Goal: Complete application form: Complete application form

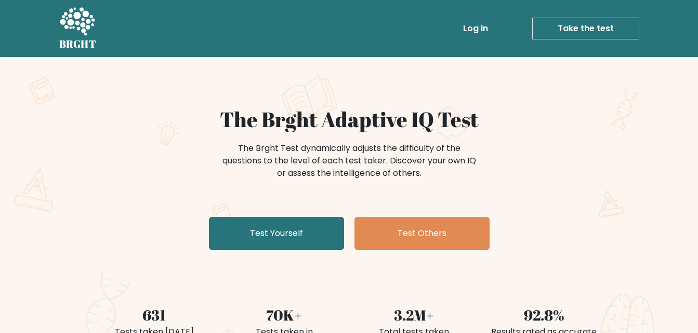
click at [601, 30] on link "Take the test" at bounding box center [585, 29] width 107 height 22
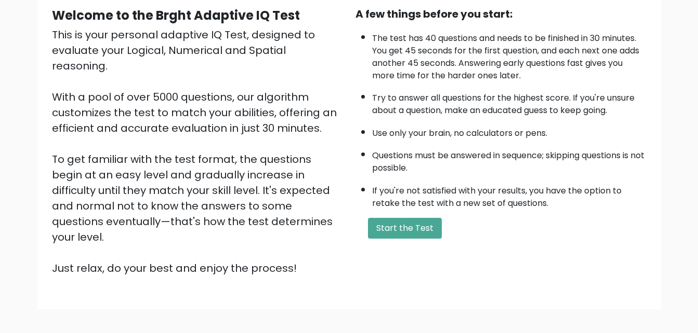
scroll to position [104, 0]
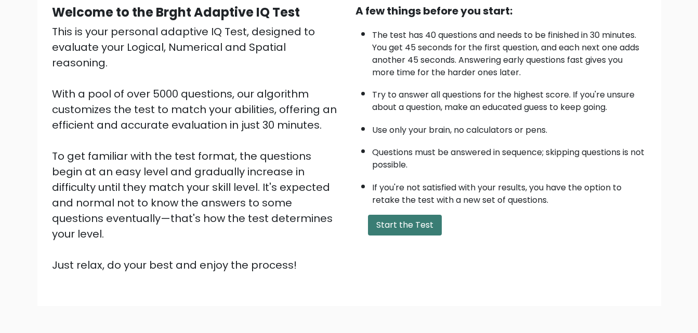
click at [401, 227] on button "Start the Test" at bounding box center [405, 225] width 74 height 21
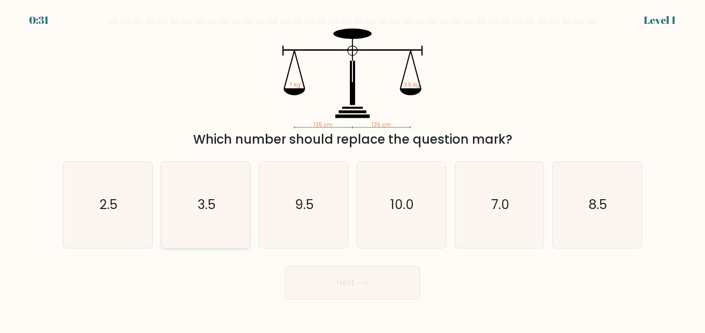
click at [199, 194] on icon "3.5" at bounding box center [206, 205] width 86 height 86
click at [353, 169] on input "b. 3.5" at bounding box center [353, 168] width 1 height 3
radio input "true"
click at [363, 292] on button "Next" at bounding box center [352, 282] width 135 height 33
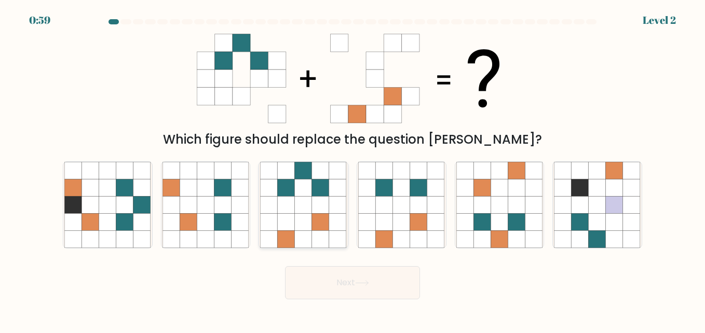
click at [293, 214] on icon at bounding box center [286, 222] width 17 height 17
click at [353, 169] on input "c." at bounding box center [353, 168] width 1 height 3
radio input "true"
click at [363, 285] on icon at bounding box center [362, 283] width 14 height 6
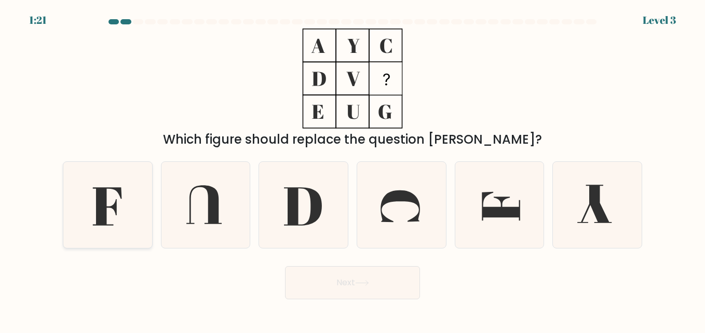
click at [121, 194] on icon at bounding box center [107, 207] width 29 height 38
click at [353, 169] on input "a." at bounding box center [353, 168] width 1 height 3
radio input "true"
click at [373, 290] on button "Next" at bounding box center [352, 282] width 135 height 33
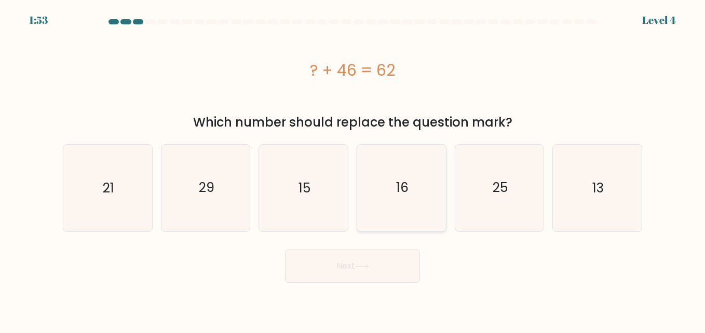
click at [404, 195] on text "16" at bounding box center [402, 188] width 12 height 18
click at [353, 169] on input "d. 16" at bounding box center [353, 168] width 1 height 3
radio input "true"
click at [370, 259] on button "Next" at bounding box center [352, 266] width 135 height 33
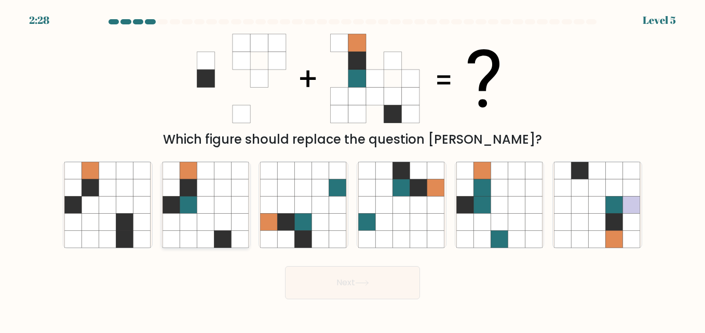
click at [196, 200] on icon at bounding box center [188, 204] width 17 height 17
click at [353, 169] on input "b." at bounding box center [353, 168] width 1 height 3
radio input "true"
click at [336, 277] on button "Next" at bounding box center [352, 282] width 135 height 33
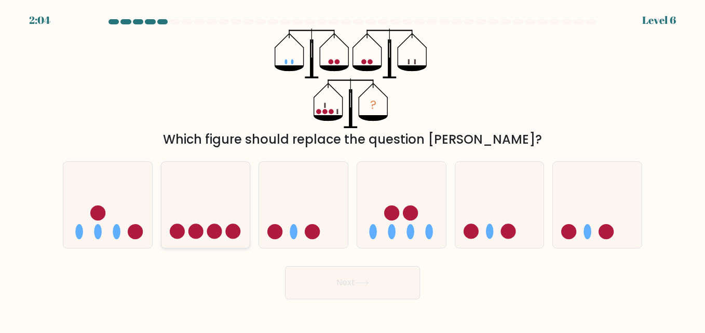
click at [174, 213] on icon at bounding box center [206, 204] width 89 height 73
click at [353, 169] on input "b." at bounding box center [353, 168] width 1 height 3
radio input "true"
click at [380, 283] on button "Next" at bounding box center [352, 282] width 135 height 33
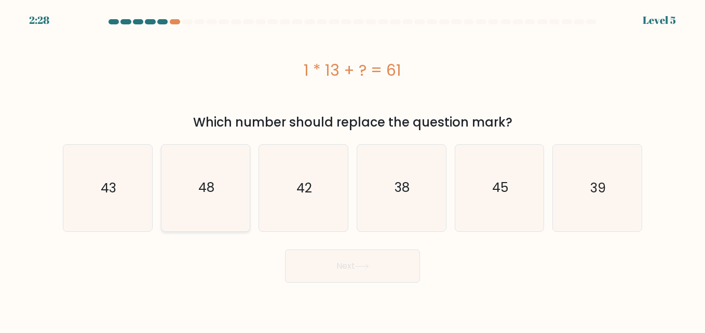
click at [210, 191] on text "48" at bounding box center [206, 188] width 16 height 18
click at [353, 169] on input "b. 48" at bounding box center [353, 168] width 1 height 3
radio input "true"
click at [343, 264] on button "Next" at bounding box center [352, 266] width 135 height 33
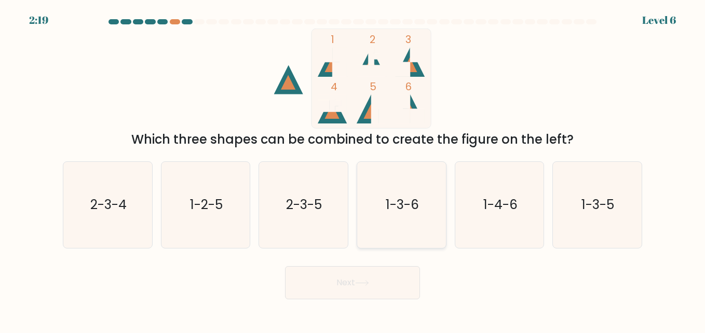
click at [439, 200] on icon "1-3-6" at bounding box center [401, 205] width 86 height 86
click at [353, 169] on input "d. 1-3-6" at bounding box center [353, 168] width 1 height 3
radio input "true"
click at [377, 287] on button "Next" at bounding box center [352, 282] width 135 height 33
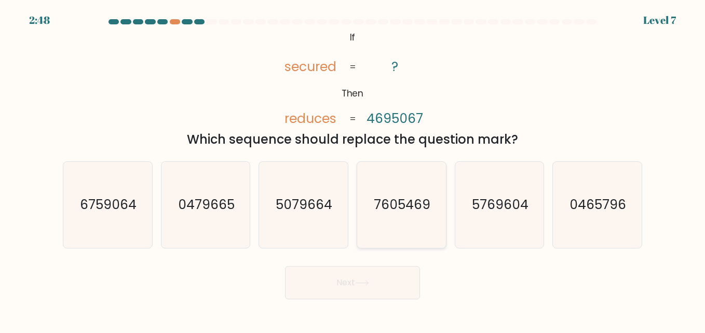
click at [388, 209] on text "7605469" at bounding box center [402, 205] width 57 height 18
click at [353, 169] on input "d. 7605469" at bounding box center [353, 168] width 1 height 3
radio input "true"
click at [339, 275] on button "Next" at bounding box center [352, 282] width 135 height 33
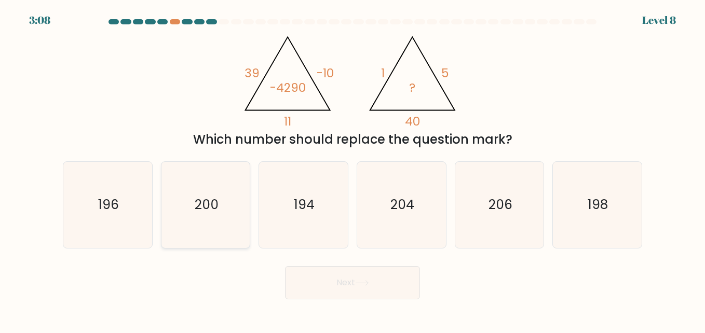
click at [184, 188] on icon "200" at bounding box center [206, 205] width 86 height 86
click at [353, 169] on input "b. 200" at bounding box center [353, 168] width 1 height 3
radio input "true"
click at [369, 290] on button "Next" at bounding box center [352, 282] width 135 height 33
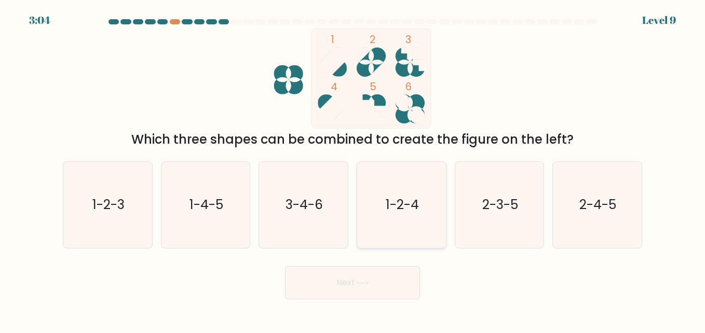
click at [404, 203] on text "1-2-4" at bounding box center [402, 205] width 33 height 18
click at [353, 169] on input "d. 1-2-4" at bounding box center [353, 168] width 1 height 3
radio input "true"
click at [383, 282] on button "Next" at bounding box center [352, 282] width 135 height 33
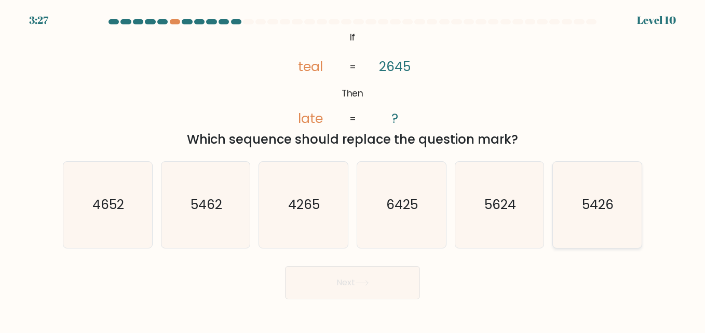
click at [599, 218] on icon "5426" at bounding box center [597, 205] width 86 height 86
click at [353, 169] on input "f. 5426" at bounding box center [353, 168] width 1 height 3
radio input "true"
click at [342, 280] on button "Next" at bounding box center [352, 282] width 135 height 33
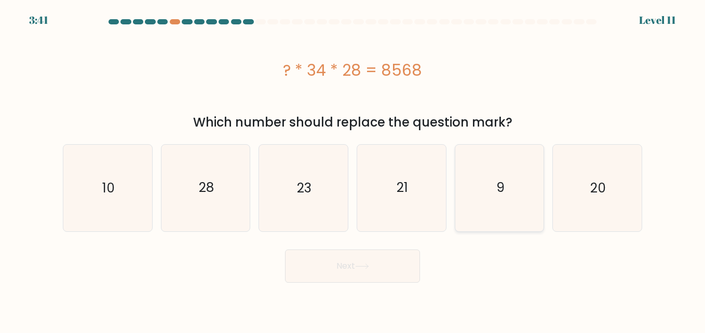
click at [481, 186] on icon "9" at bounding box center [500, 188] width 86 height 86
click at [353, 169] on input "e. 9" at bounding box center [353, 168] width 1 height 3
radio input "true"
click at [372, 274] on button "Next" at bounding box center [352, 266] width 135 height 33
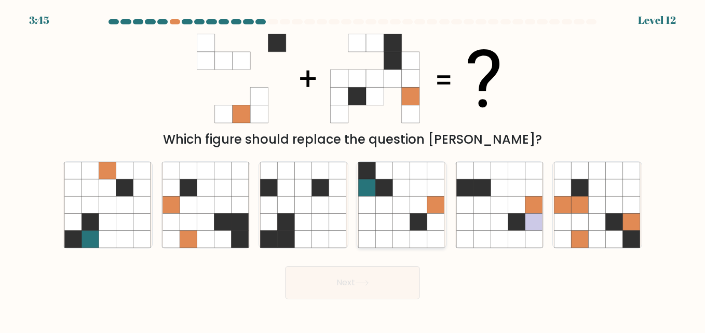
click at [399, 205] on icon at bounding box center [401, 204] width 17 height 17
click at [353, 169] on input "d." at bounding box center [353, 168] width 1 height 3
radio input "true"
click at [565, 207] on icon at bounding box center [563, 204] width 17 height 17
click at [353, 169] on input "f." at bounding box center [353, 168] width 1 height 3
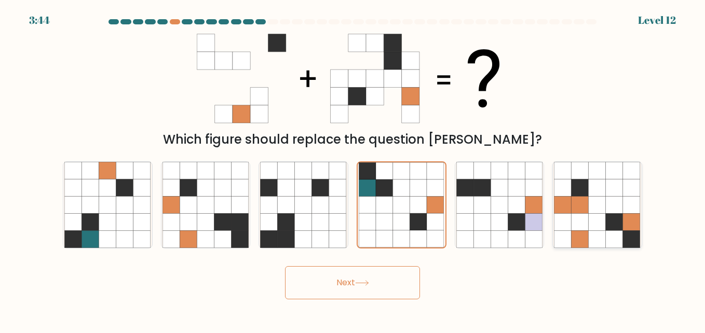
radio input "true"
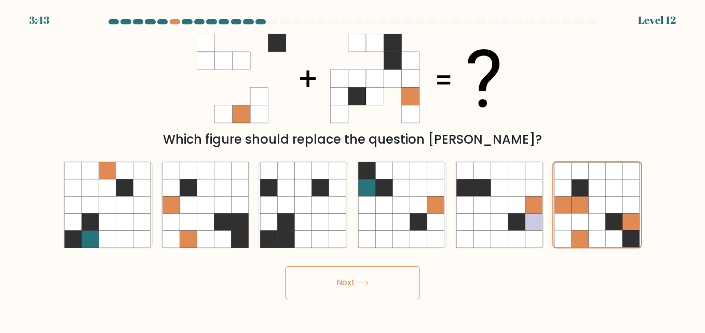
click at [367, 280] on icon at bounding box center [362, 283] width 14 height 6
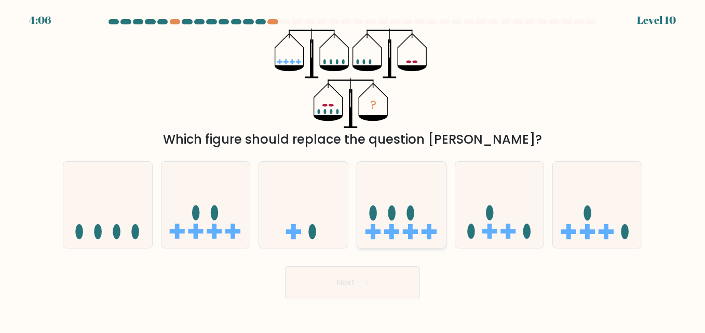
click at [390, 223] on icon at bounding box center [401, 204] width 89 height 73
click at [353, 169] on input "d." at bounding box center [353, 168] width 1 height 3
radio input "true"
click at [361, 277] on button "Next" at bounding box center [352, 282] width 135 height 33
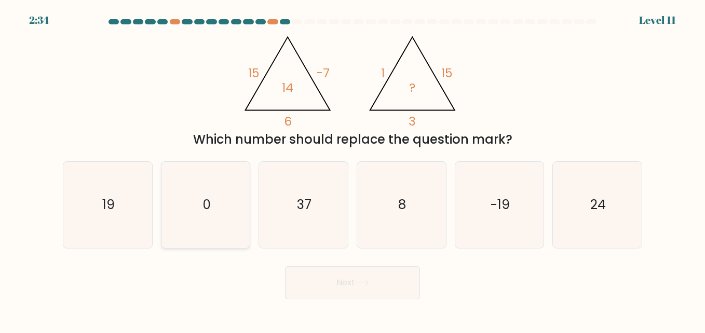
click at [193, 179] on icon "0" at bounding box center [206, 205] width 86 height 86
click at [353, 169] on input "b. 0" at bounding box center [353, 168] width 1 height 3
radio input "true"
click at [378, 287] on button "Next" at bounding box center [352, 282] width 135 height 33
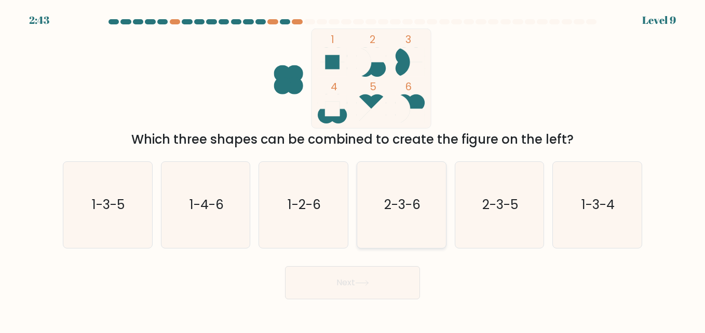
click at [404, 210] on text "2-3-6" at bounding box center [402, 205] width 36 height 18
click at [353, 169] on input "d. 2-3-6" at bounding box center [353, 168] width 1 height 3
radio input "true"
click at [371, 270] on button "Next" at bounding box center [352, 282] width 135 height 33
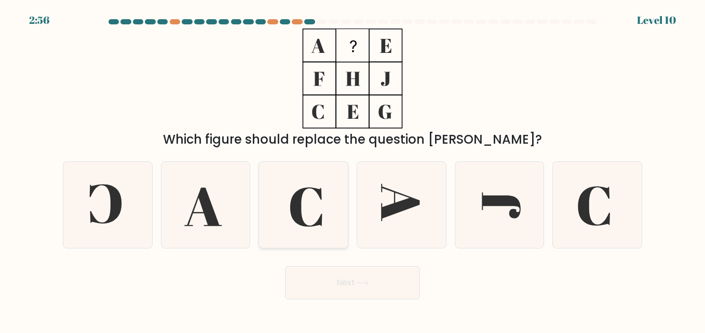
click at [315, 217] on icon at bounding box center [303, 205] width 86 height 86
click at [353, 169] on input "c." at bounding box center [353, 168] width 1 height 3
radio input "true"
click at [338, 289] on button "Next" at bounding box center [352, 282] width 135 height 33
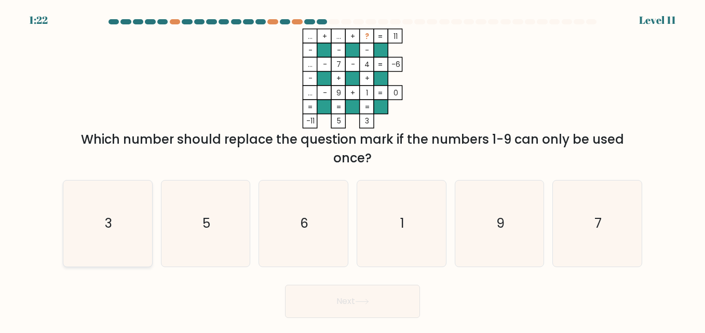
click at [105, 219] on text "3" at bounding box center [108, 224] width 7 height 18
click at [353, 169] on input "a. 3" at bounding box center [353, 168] width 1 height 3
radio input "true"
click at [376, 309] on button "Next" at bounding box center [352, 301] width 135 height 33
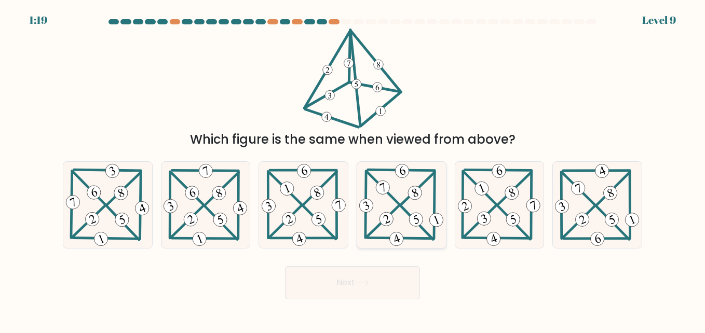
click at [417, 192] on 343 at bounding box center [416, 193] width 18 height 18
click at [353, 169] on input "d." at bounding box center [353, 168] width 1 height 3
radio input "true"
click at [366, 285] on icon at bounding box center [362, 283] width 14 height 6
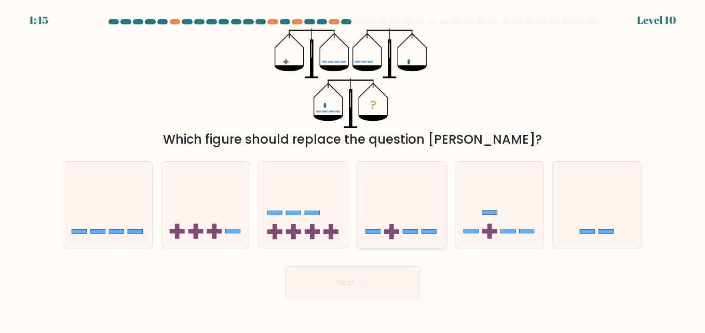
click at [398, 223] on icon at bounding box center [401, 204] width 89 height 73
click at [353, 169] on input "d." at bounding box center [353, 168] width 1 height 3
radio input "true"
click at [356, 279] on button "Next" at bounding box center [352, 282] width 135 height 33
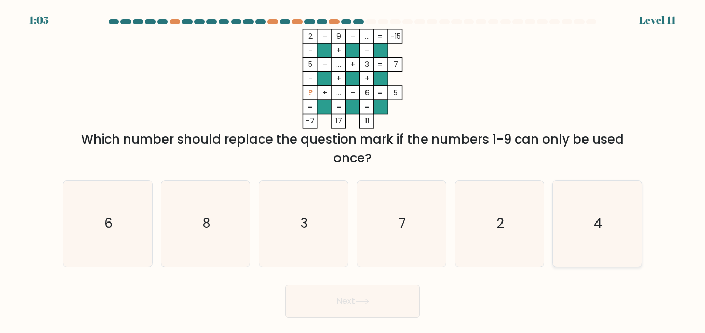
click at [581, 209] on icon "4" at bounding box center [597, 224] width 86 height 86
click at [353, 169] on input "f. 4" at bounding box center [353, 168] width 1 height 3
radio input "true"
click at [348, 303] on button "Next" at bounding box center [352, 301] width 135 height 33
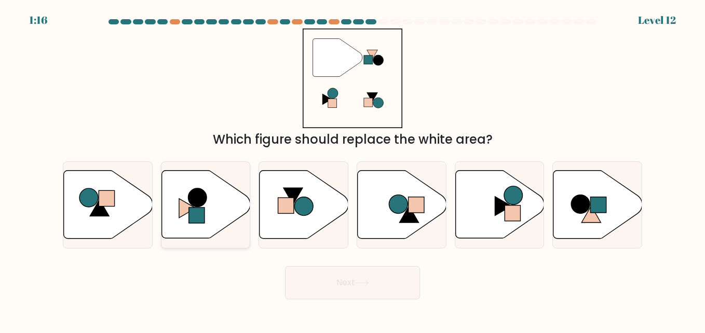
click at [179, 202] on icon at bounding box center [206, 205] width 89 height 68
click at [353, 169] on input "b." at bounding box center [353, 168] width 1 height 3
radio input "true"
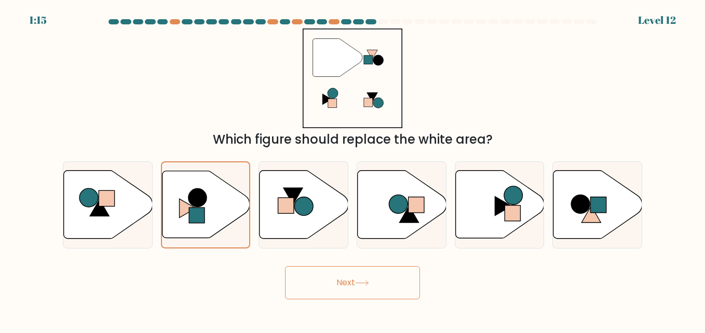
click at [322, 282] on button "Next" at bounding box center [352, 282] width 135 height 33
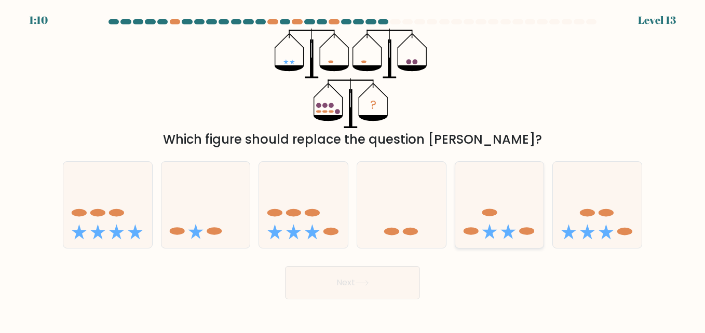
click at [503, 206] on icon at bounding box center [500, 204] width 89 height 73
click at [353, 169] on input "e." at bounding box center [353, 168] width 1 height 3
radio input "true"
drag, startPoint x: 374, startPoint y: 287, endPoint x: 370, endPoint y: 282, distance: 6.8
click at [374, 287] on button "Next" at bounding box center [352, 282] width 135 height 33
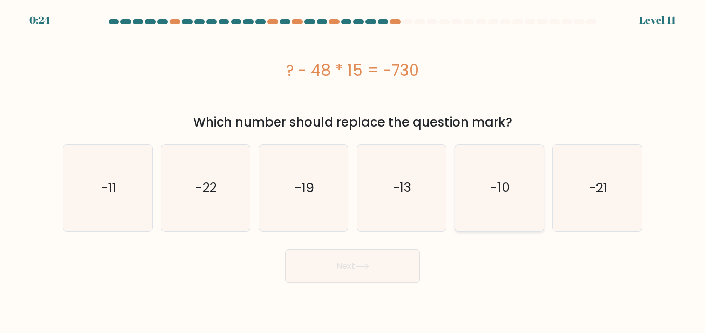
click at [524, 194] on icon "-10" at bounding box center [500, 188] width 86 height 86
click at [353, 169] on input "e. -10" at bounding box center [353, 168] width 1 height 3
radio input "true"
click at [364, 262] on button "Next" at bounding box center [352, 266] width 135 height 33
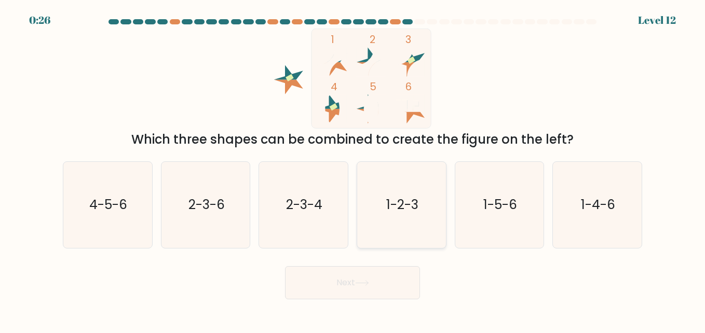
click at [386, 215] on icon "1-2-3" at bounding box center [401, 205] width 86 height 86
click at [353, 169] on input "d. 1-2-3" at bounding box center [353, 168] width 1 height 3
radio input "true"
click at [353, 289] on button "Next" at bounding box center [352, 282] width 135 height 33
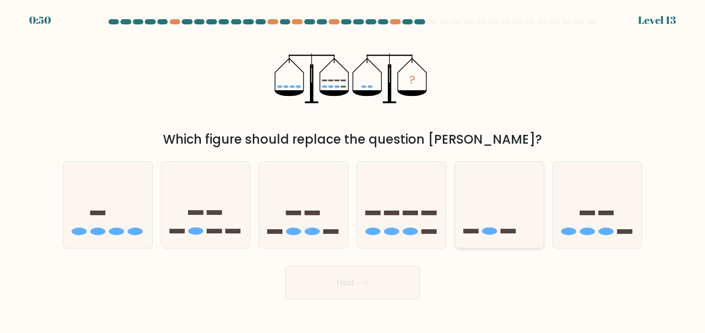
click at [461, 176] on icon at bounding box center [500, 204] width 89 height 73
click at [353, 169] on input "e." at bounding box center [353, 168] width 1 height 3
radio input "true"
click at [378, 279] on button "Next" at bounding box center [352, 282] width 135 height 33
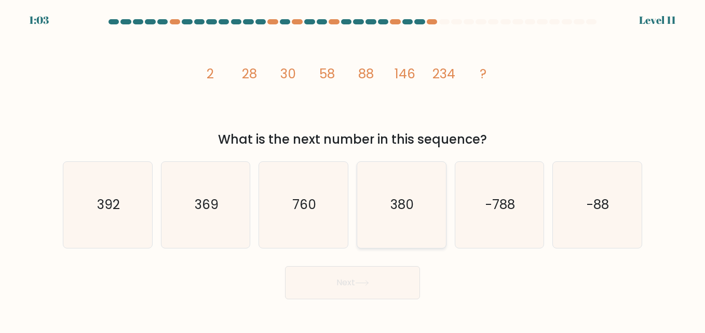
click at [404, 204] on text "380" at bounding box center [402, 205] width 23 height 18
click at [353, 169] on input "d. 380" at bounding box center [353, 168] width 1 height 3
radio input "true"
click at [360, 289] on button "Next" at bounding box center [352, 282] width 135 height 33
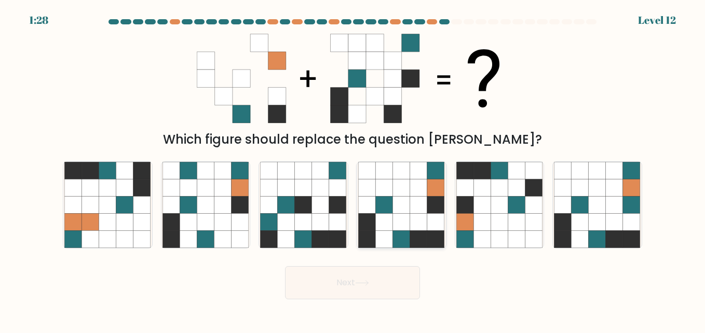
click at [398, 204] on icon at bounding box center [401, 204] width 17 height 17
click at [353, 169] on input "d." at bounding box center [353, 168] width 1 height 3
radio input "true"
click at [335, 282] on button "Next" at bounding box center [352, 282] width 135 height 33
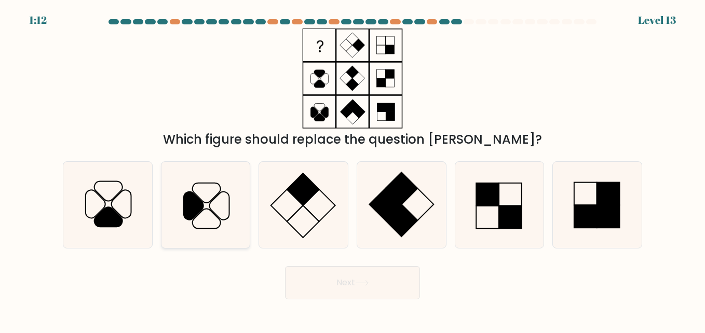
click at [218, 206] on icon at bounding box center [206, 205] width 86 height 86
click at [353, 169] on input "b." at bounding box center [353, 168] width 1 height 3
radio input "true"
click at [368, 284] on icon at bounding box center [362, 283] width 12 height 5
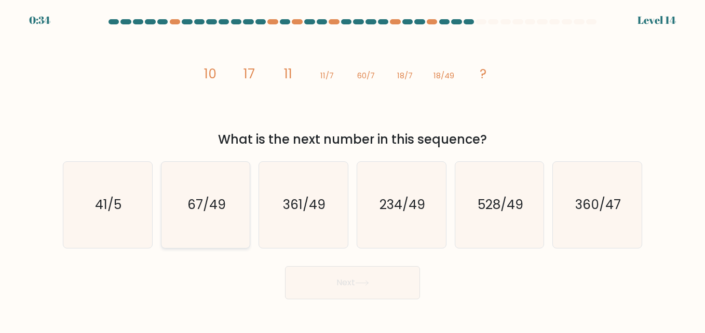
click at [217, 200] on text "67/49" at bounding box center [207, 205] width 38 height 18
click at [353, 169] on input "b. 67/49" at bounding box center [353, 168] width 1 height 3
radio input "true"
click at [364, 285] on icon at bounding box center [362, 283] width 14 height 6
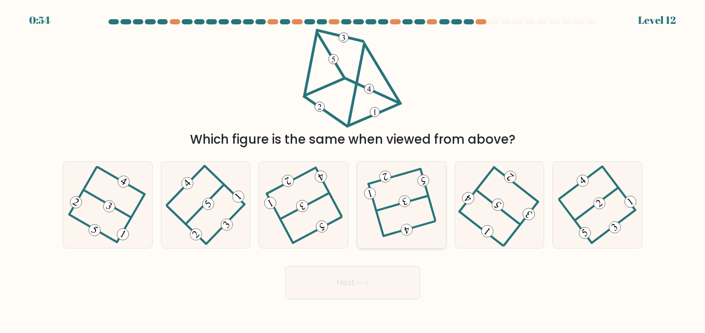
click at [384, 226] on icon at bounding box center [401, 204] width 66 height 69
click at [353, 169] on input "d." at bounding box center [353, 168] width 1 height 3
radio input "true"
click at [360, 272] on button "Next" at bounding box center [352, 282] width 135 height 33
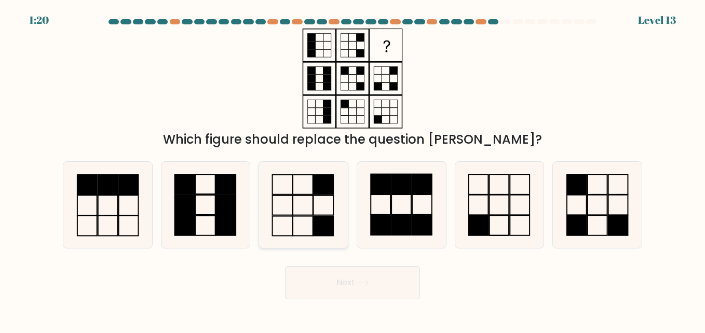
click at [290, 195] on rect at bounding box center [283, 185] width 20 height 20
click at [353, 169] on input "c." at bounding box center [353, 168] width 1 height 3
radio input "true"
click at [367, 280] on icon at bounding box center [362, 283] width 14 height 6
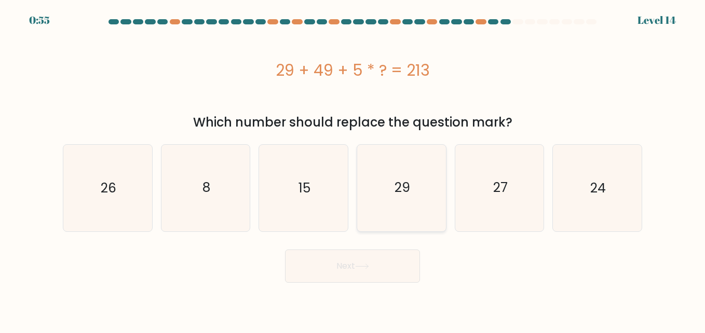
click at [419, 189] on icon "29" at bounding box center [401, 188] width 86 height 86
click at [353, 169] on input "d. 29" at bounding box center [353, 168] width 1 height 3
radio input "true"
click at [350, 273] on button "Next" at bounding box center [352, 266] width 135 height 33
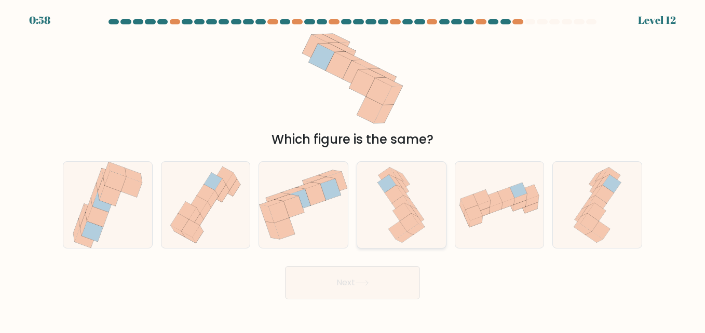
click at [408, 225] on icon at bounding box center [409, 222] width 19 height 18
click at [353, 169] on input "d." at bounding box center [353, 168] width 1 height 3
radio input "true"
click at [383, 295] on button "Next" at bounding box center [352, 282] width 135 height 33
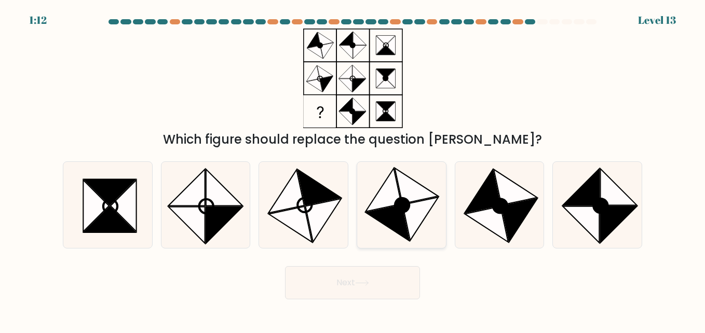
click at [421, 200] on icon at bounding box center [417, 186] width 44 height 36
click at [353, 169] on input "d." at bounding box center [353, 168] width 1 height 3
radio input "true"
click at [379, 275] on button "Next" at bounding box center [352, 282] width 135 height 33
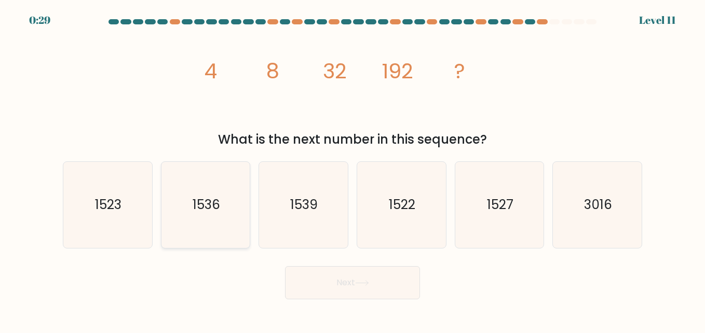
click at [217, 193] on icon "1536" at bounding box center [206, 205] width 86 height 86
click at [353, 169] on input "b. 1536" at bounding box center [353, 168] width 1 height 3
radio input "true"
click at [349, 285] on button "Next" at bounding box center [352, 282] width 135 height 33
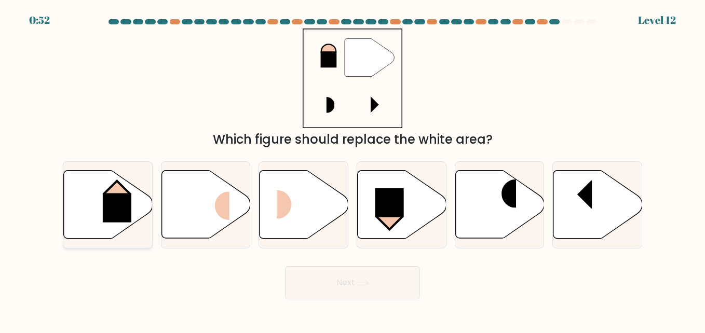
click at [110, 214] on rect at bounding box center [117, 208] width 29 height 29
click at [353, 169] on input "a." at bounding box center [353, 168] width 1 height 3
radio input "true"
click at [369, 290] on button "Next" at bounding box center [352, 282] width 135 height 33
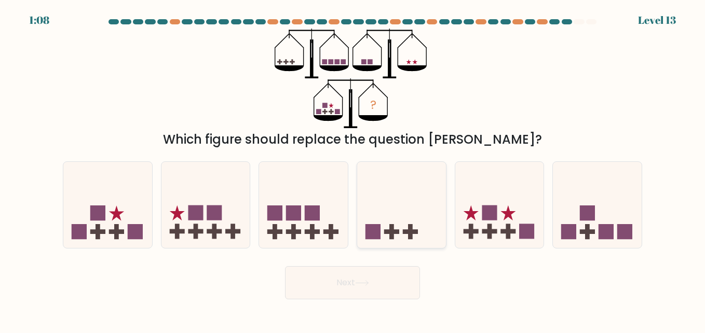
click at [418, 219] on icon at bounding box center [401, 204] width 89 height 73
click at [353, 169] on input "d." at bounding box center [353, 168] width 1 height 3
radio input "true"
click at [386, 283] on button "Next" at bounding box center [352, 282] width 135 height 33
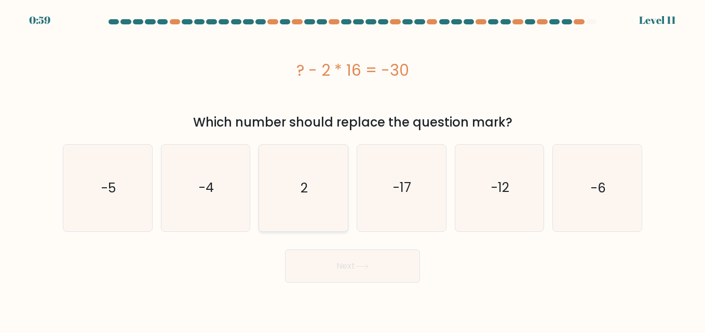
click at [313, 176] on icon "2" at bounding box center [303, 188] width 86 height 86
click at [353, 169] on input "c. 2" at bounding box center [353, 168] width 1 height 3
radio input "true"
click at [365, 269] on icon at bounding box center [362, 267] width 14 height 6
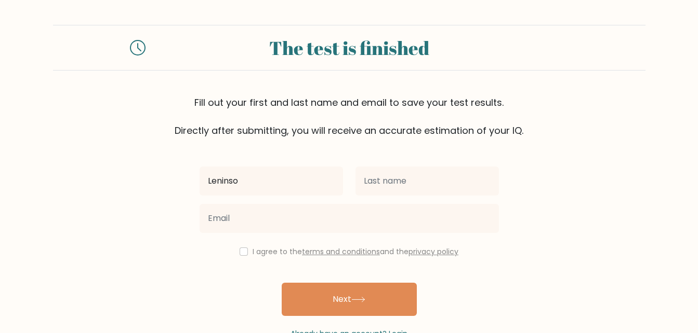
type input "Leninso"
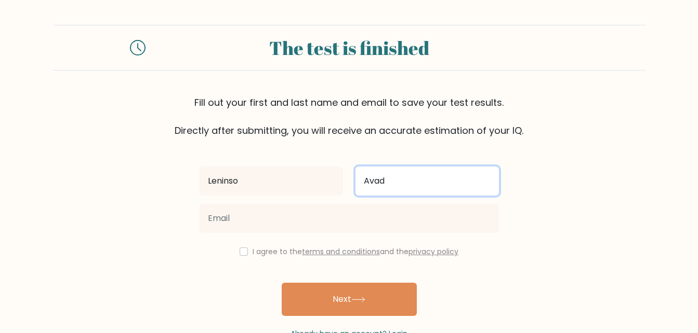
type input "Avadu"
type input "kwesiavadu@gmail.com"
type input "Avadu"
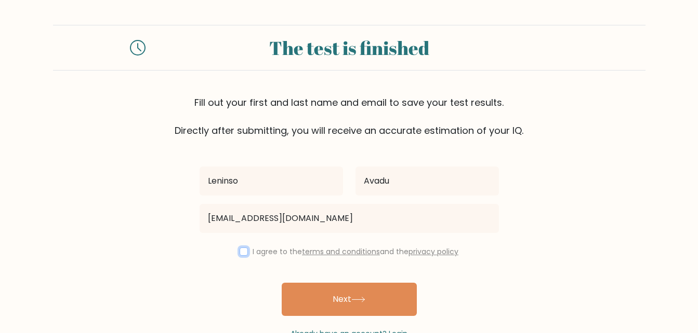
click at [239, 253] on input "checkbox" at bounding box center [243, 252] width 8 height 8
checkbox input "true"
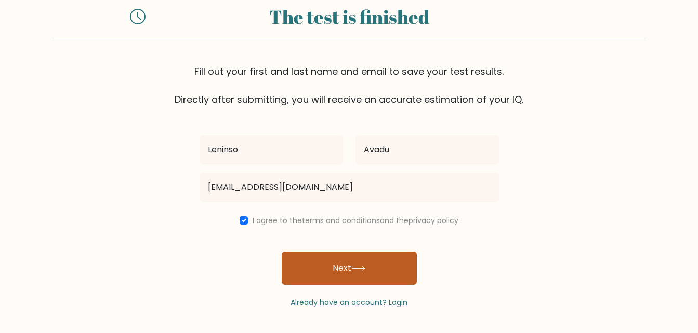
click at [349, 282] on button "Next" at bounding box center [349, 268] width 135 height 33
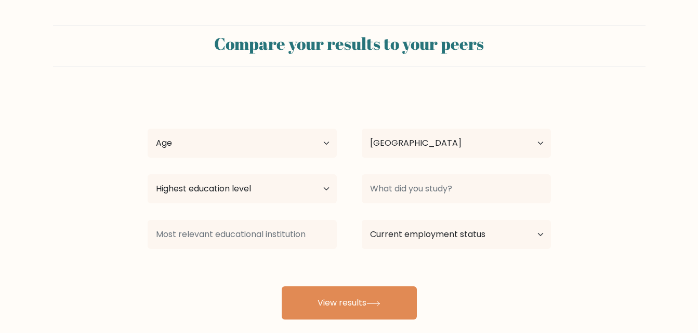
select select "NG"
click at [224, 146] on select "Age Under 18 years old 18-24 years old 25-34 years old 35-44 years old 45-54 ye…" at bounding box center [242, 143] width 189 height 29
select select "25_34"
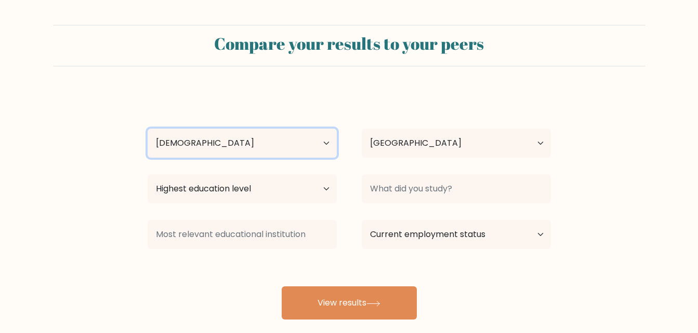
click at [148, 129] on select "Age Under 18 years old 18-24 years old 25-34 years old 35-44 years old 45-54 ye…" at bounding box center [242, 143] width 189 height 29
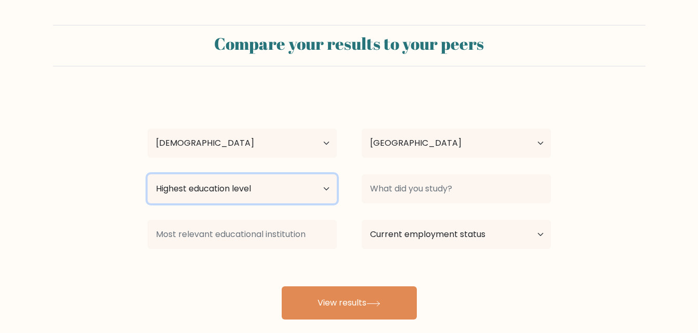
click at [276, 185] on select "Highest education level No schooling Primary Lower Secondary Upper Secondary Oc…" at bounding box center [242, 189] width 189 height 29
select select "masters_degree"
click at [148, 175] on select "Highest education level No schooling Primary Lower Secondary Upper Secondary Oc…" at bounding box center [242, 189] width 189 height 29
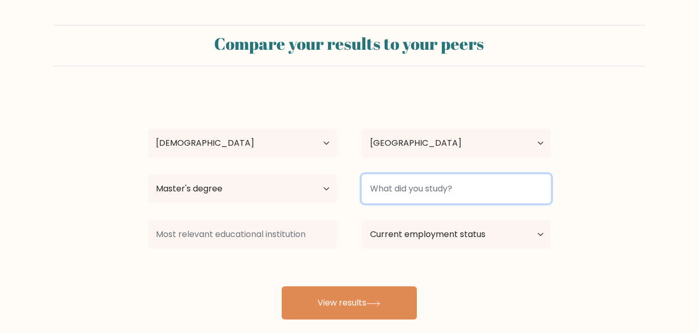
click at [434, 193] on input at bounding box center [455, 189] width 189 height 29
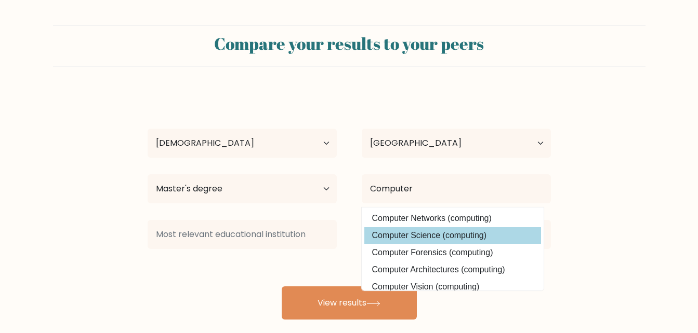
click at [438, 239] on option "Computer Science (computing)" at bounding box center [452, 235] width 177 height 17
type input "Computer Science"
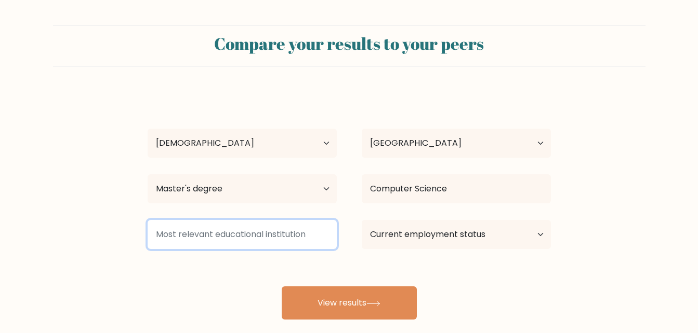
click at [236, 238] on input at bounding box center [242, 234] width 189 height 29
type input "N"
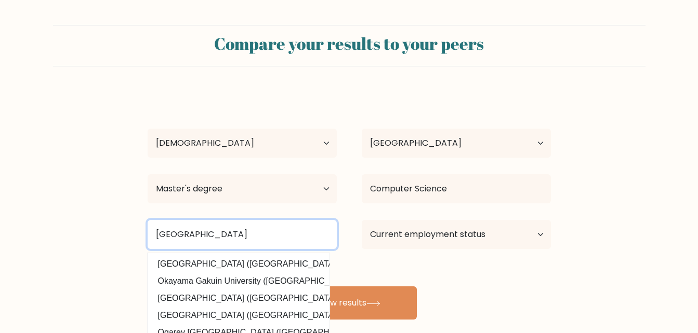
type input "University of Ghana"
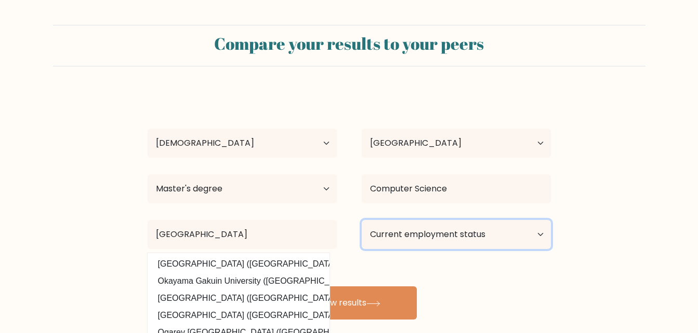
click at [493, 235] on select "Current employment status Employed Student Retired Other / prefer not to answer" at bounding box center [455, 234] width 189 height 29
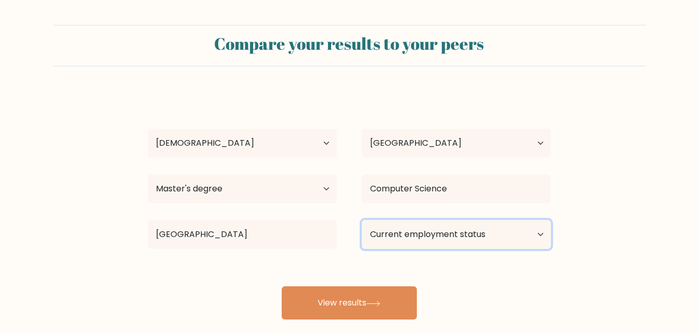
select select "employed"
click at [361, 220] on select "Current employment status Employed Student Retired Other / prefer not to answer" at bounding box center [455, 234] width 189 height 29
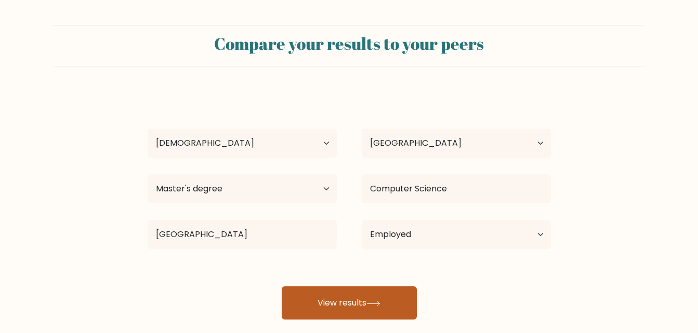
click at [380, 306] on icon at bounding box center [373, 304] width 14 height 6
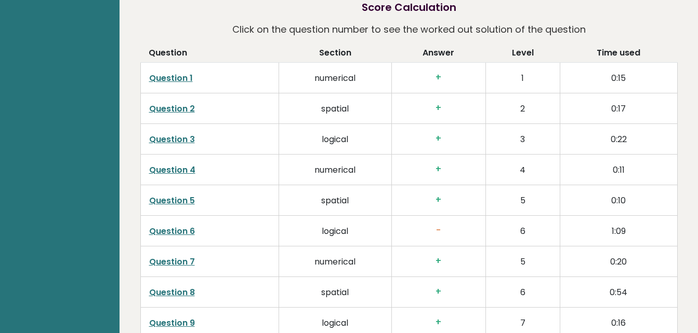
scroll to position [1545, 0]
